Goal: Find specific page/section: Find specific page/section

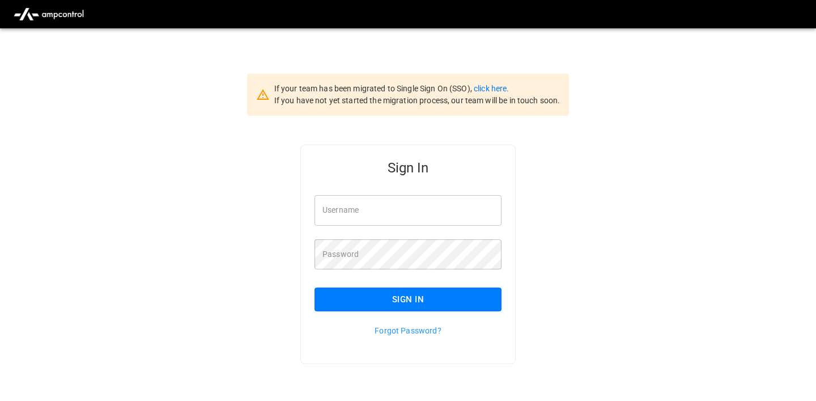
click at [394, 224] on input "Username" at bounding box center [408, 210] width 187 height 30
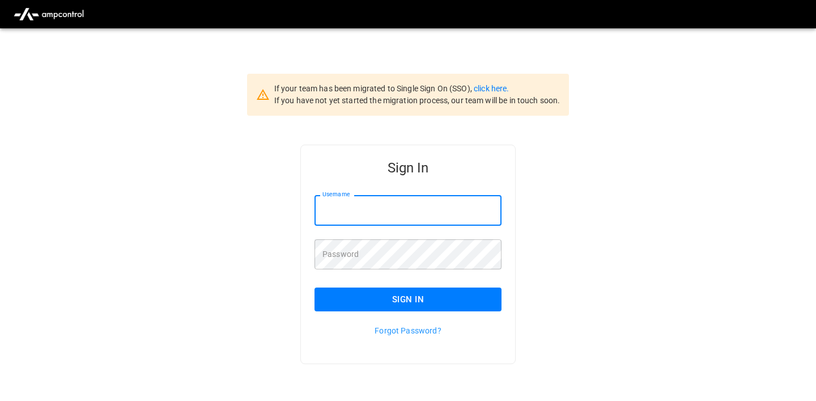
type input "**********"
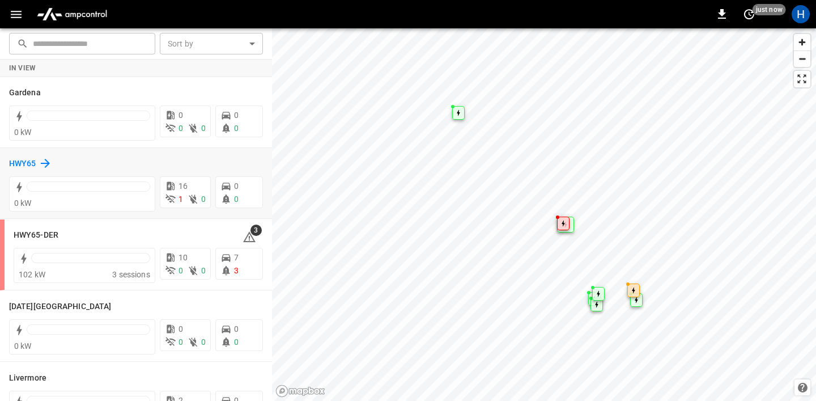
click at [27, 164] on h6 "HWY65" at bounding box center [22, 164] width 27 height 12
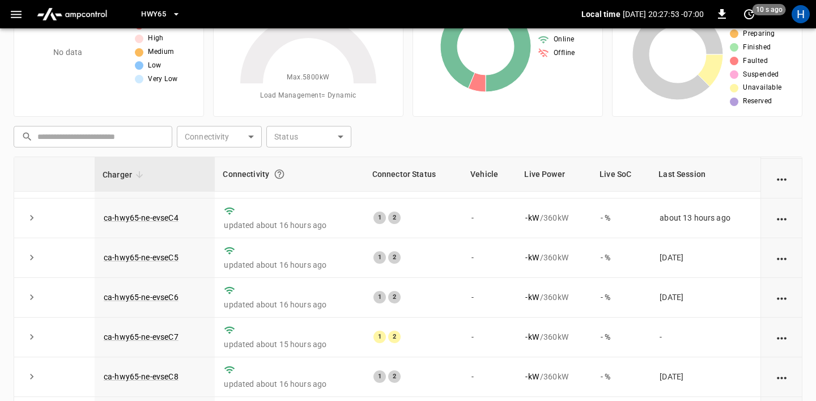
scroll to position [150, 0]
